Goal: Task Accomplishment & Management: Manage account settings

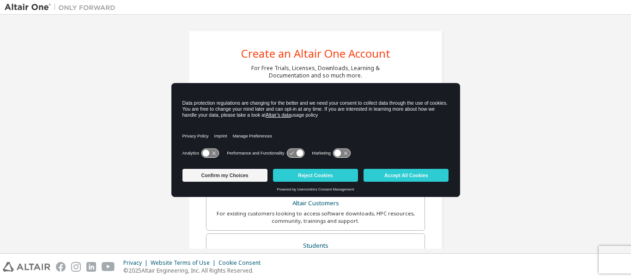
click at [246, 147] on div "Analytics Performance and Functionality Marketing" at bounding box center [315, 156] width 266 height 18
click at [316, 183] on div "Confirm my Choices Reject Cookies Accept All Cookies" at bounding box center [315, 176] width 266 height 22
click at [412, 179] on button "Accept All Cookies" at bounding box center [405, 175] width 85 height 13
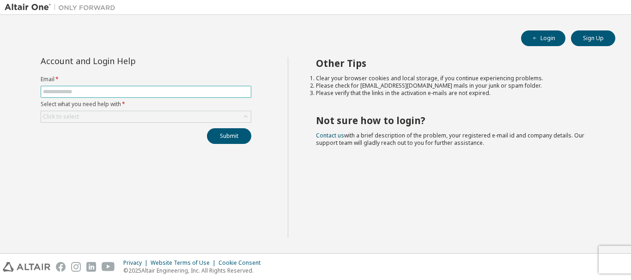
click at [66, 90] on input "text" at bounding box center [146, 91] width 206 height 7
type input "**********"
click at [87, 116] on div "Click to select" at bounding box center [146, 116] width 210 height 11
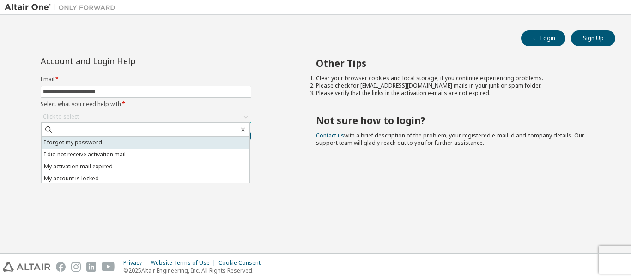
click at [89, 142] on li "I forgot my password" at bounding box center [146, 143] width 208 height 12
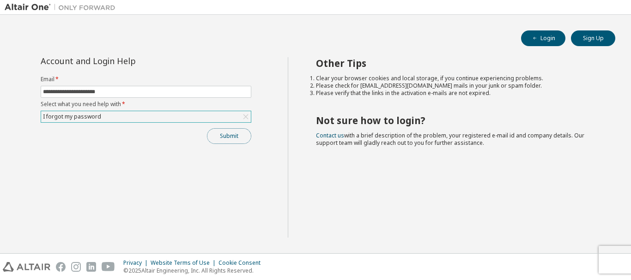
click at [241, 138] on button "Submit" at bounding box center [229, 136] width 44 height 16
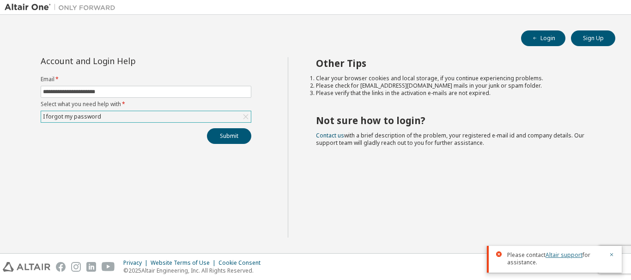
click at [560, 252] on link "Altair support" at bounding box center [563, 255] width 37 height 8
click at [561, 254] on link "Altair support" at bounding box center [563, 255] width 37 height 8
click at [218, 134] on button "Submit" at bounding box center [229, 136] width 44 height 16
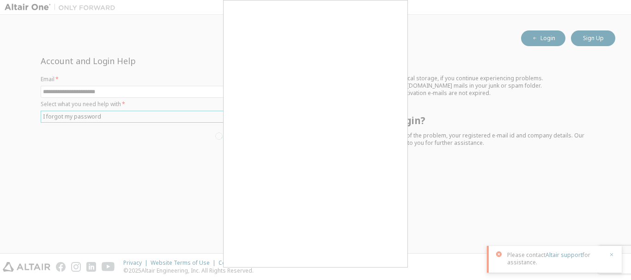
click at [409, 153] on div at bounding box center [315, 140] width 631 height 280
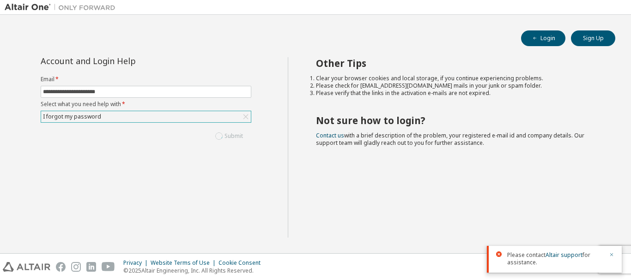
click at [609, 254] on icon "button" at bounding box center [611, 255] width 6 height 6
click at [223, 138] on div "Submit" at bounding box center [146, 136] width 211 height 16
click at [606, 261] on div "Privacy Website Terms of Use Cookie Consent © 2025 Altair Engineering, Inc. All…" at bounding box center [315, 267] width 631 height 26
click at [614, 255] on div "Privacy Website Terms of Use Cookie Consent © 2025 Altair Engineering, Inc. All…" at bounding box center [315, 267] width 631 height 26
click at [595, 257] on div "Privacy Website Terms of Use Cookie Consent © 2025 Altair Engineering, Inc. All…" at bounding box center [315, 267] width 631 height 26
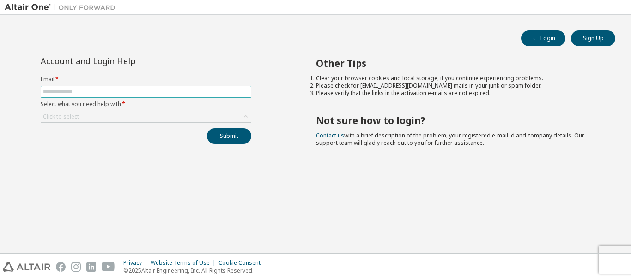
click at [64, 90] on input "text" at bounding box center [146, 91] width 206 height 7
type input "**********"
click at [115, 117] on div "Click to select" at bounding box center [146, 116] width 210 height 11
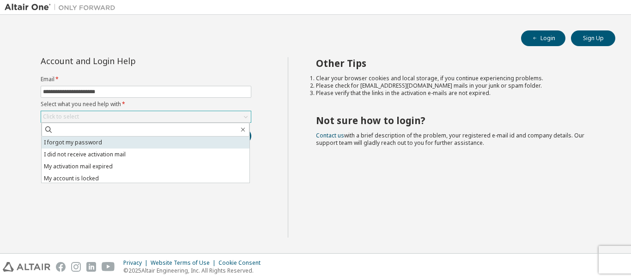
click at [93, 142] on li "I forgot my password" at bounding box center [146, 143] width 208 height 12
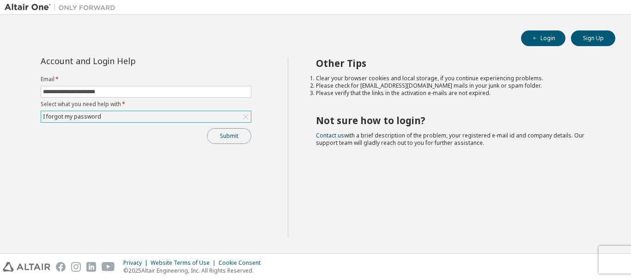
click at [233, 141] on button "Submit" at bounding box center [229, 136] width 44 height 16
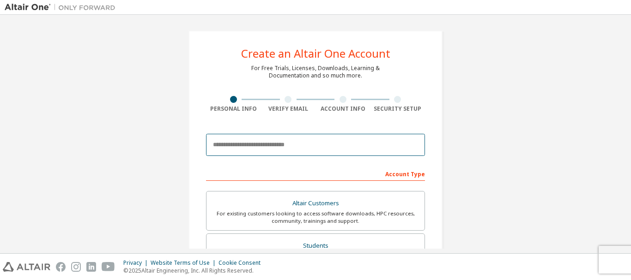
click at [331, 146] on input "email" at bounding box center [315, 145] width 219 height 22
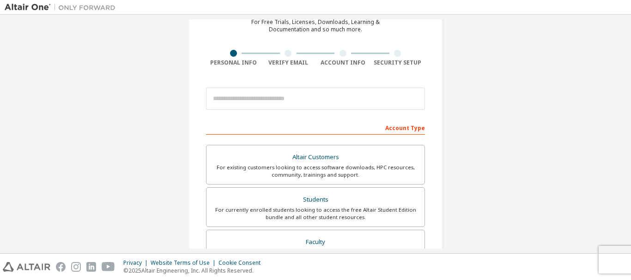
click at [180, 156] on div "Create an Altair One Account For Free Trials, Licenses, Downloads, Learning & D…" at bounding box center [315, 217] width 276 height 489
click at [229, 86] on div at bounding box center [315, 98] width 219 height 31
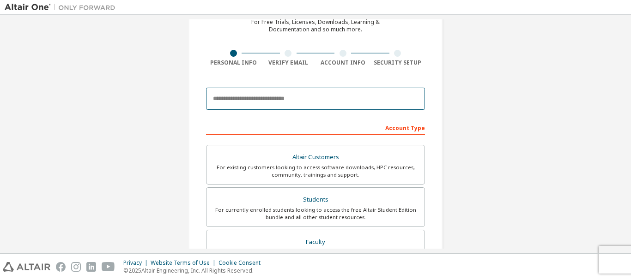
click at [232, 89] on input "email" at bounding box center [315, 99] width 219 height 22
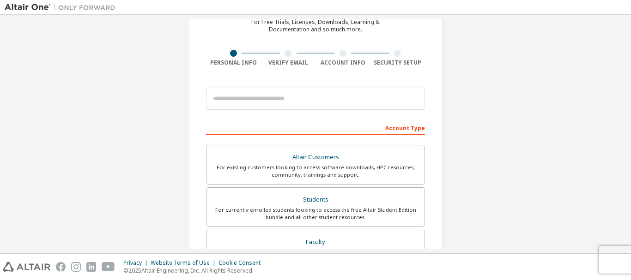
click at [147, 133] on div "Create an Altair One Account For Free Trials, Licenses, Downloads, Learning & D…" at bounding box center [315, 217] width 621 height 489
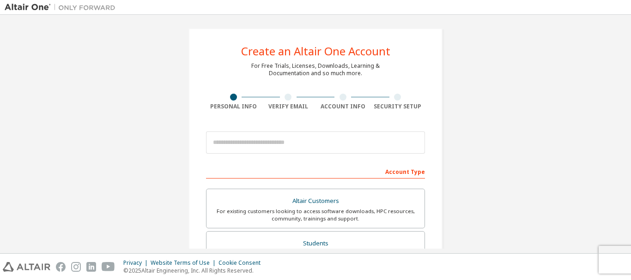
scroll to position [0, 0]
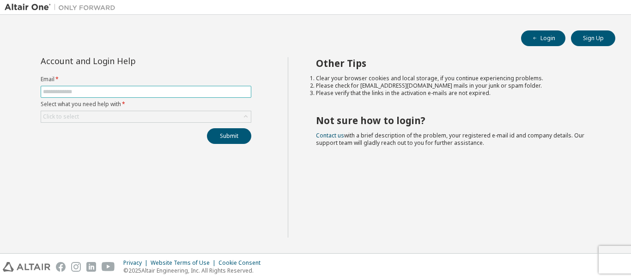
click at [123, 90] on input "text" at bounding box center [146, 91] width 206 height 7
type input "**********"
click at [96, 115] on div "Click to select" at bounding box center [146, 116] width 210 height 11
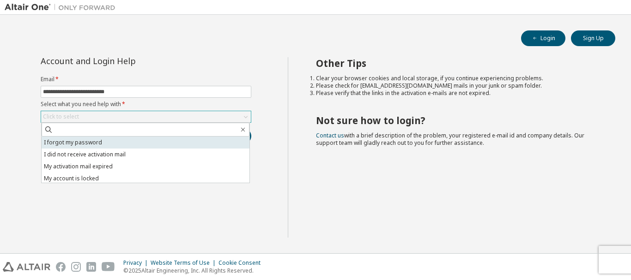
click at [95, 139] on li "I forgot my password" at bounding box center [146, 143] width 208 height 12
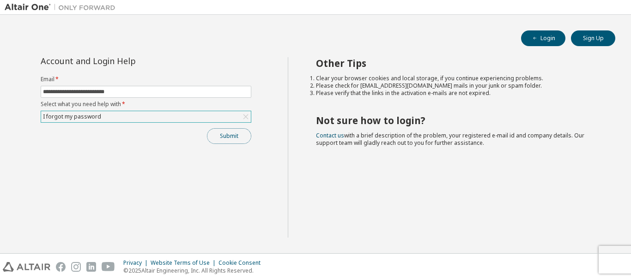
click at [250, 135] on button "Submit" at bounding box center [229, 136] width 44 height 16
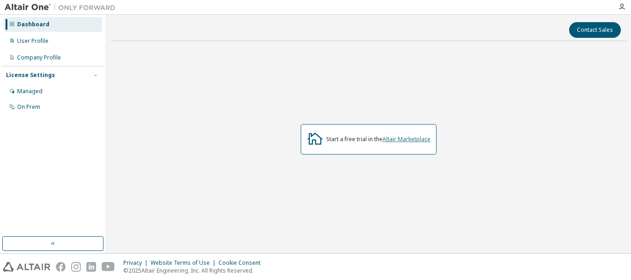
click at [391, 140] on link "Altair Marketplace" at bounding box center [406, 139] width 48 height 8
